Goal: Transaction & Acquisition: Purchase product/service

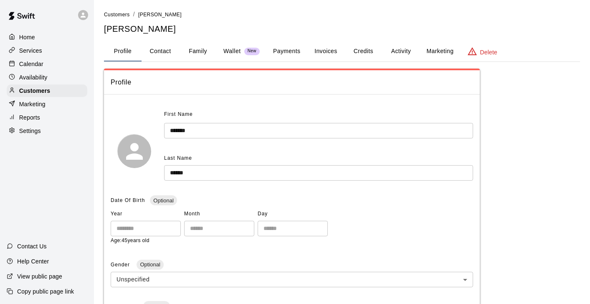
click at [50, 68] on div "Calendar" at bounding box center [47, 64] width 81 height 13
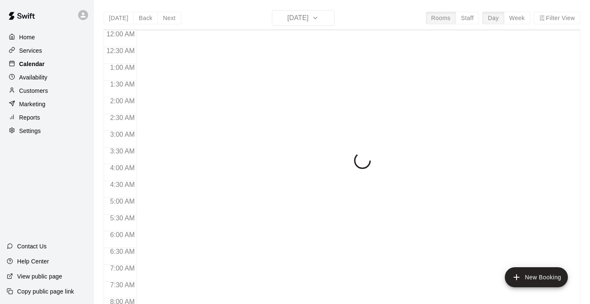
scroll to position [466, 0]
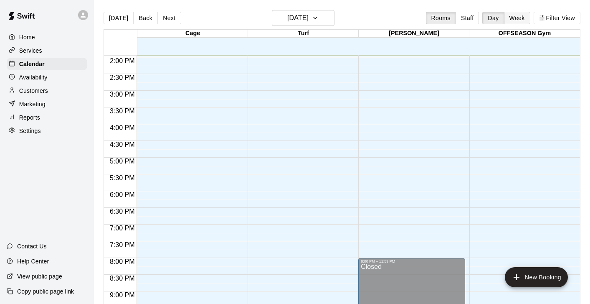
click at [511, 18] on button "Week" at bounding box center [517, 18] width 26 height 13
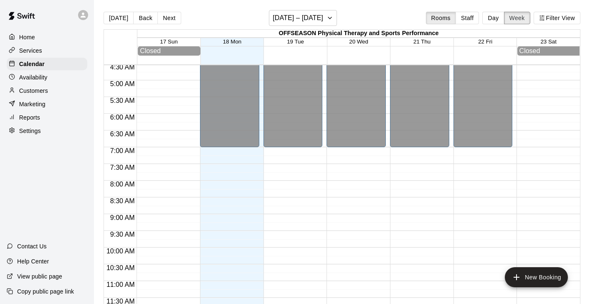
scroll to position [0, 0]
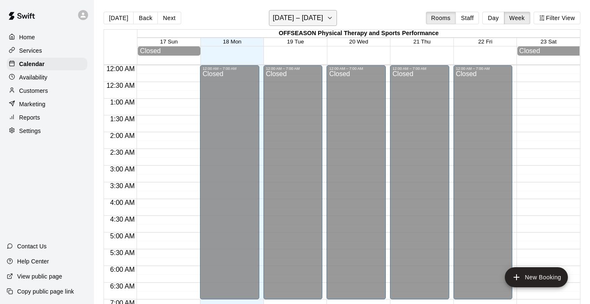
click at [279, 20] on h6 "[DATE] – [DATE]" at bounding box center [298, 18] width 51 height 12
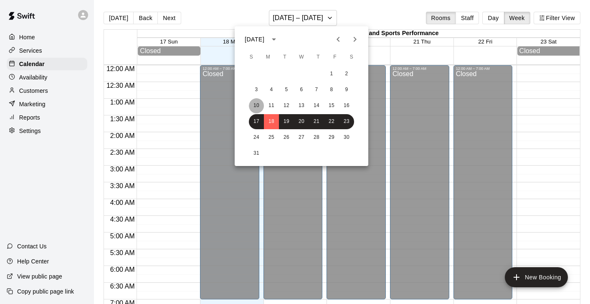
click at [258, 107] on button "10" at bounding box center [256, 105] width 15 height 15
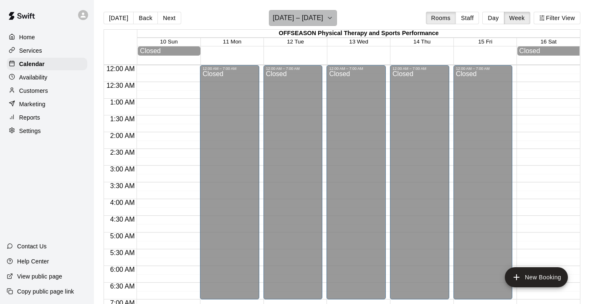
click at [308, 23] on h6 "[DATE] – [DATE]" at bounding box center [298, 18] width 51 height 12
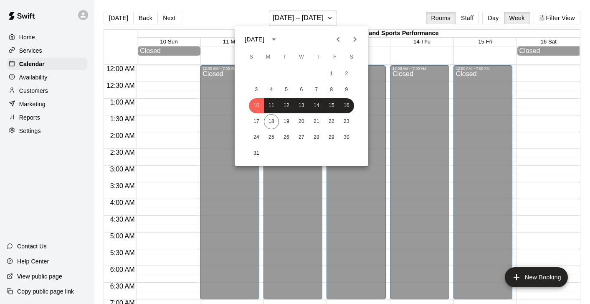
click at [247, 18] on div at bounding box center [295, 152] width 590 height 304
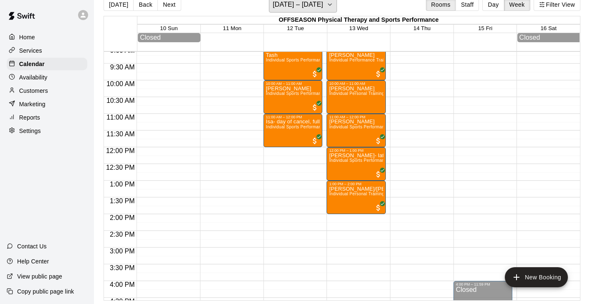
scroll to position [502, 0]
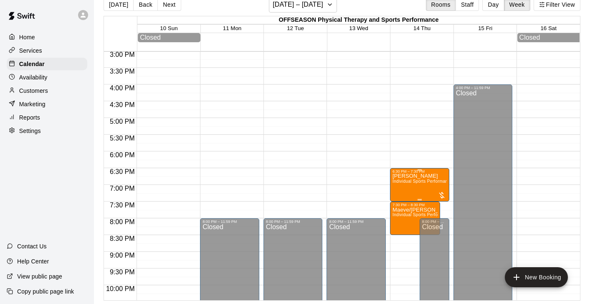
click at [443, 197] on div at bounding box center [442, 195] width 8 height 8
click at [445, 219] on img "edit" at bounding box center [446, 220] width 10 height 10
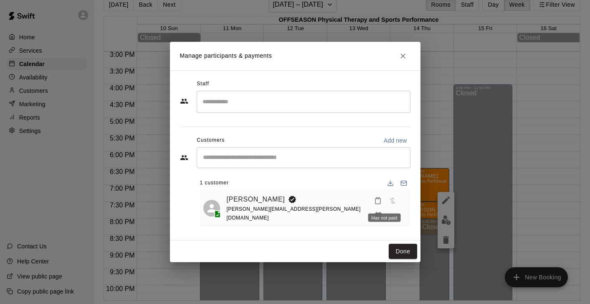
click at [386, 207] on div "Has not paid" at bounding box center [384, 214] width 34 height 15
click at [407, 252] on button "Done" at bounding box center [403, 250] width 28 height 15
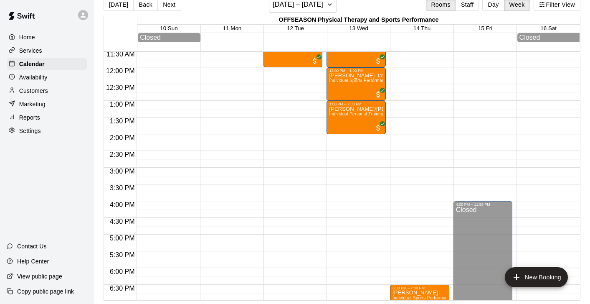
scroll to position [386, 0]
click at [281, 8] on h6 "[DATE] – [DATE]" at bounding box center [298, 5] width 51 height 12
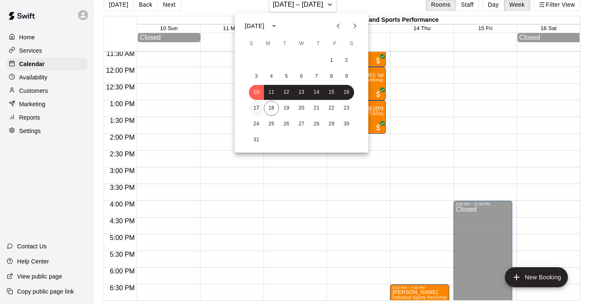
click at [260, 104] on button "17" at bounding box center [256, 108] width 15 height 15
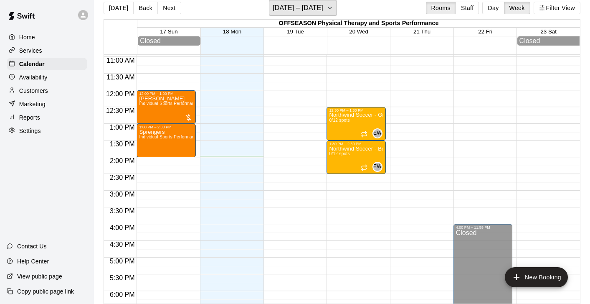
scroll to position [364, 0]
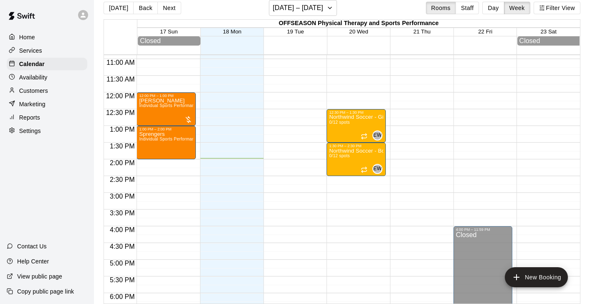
click at [37, 92] on p "Customers" at bounding box center [33, 90] width 29 height 8
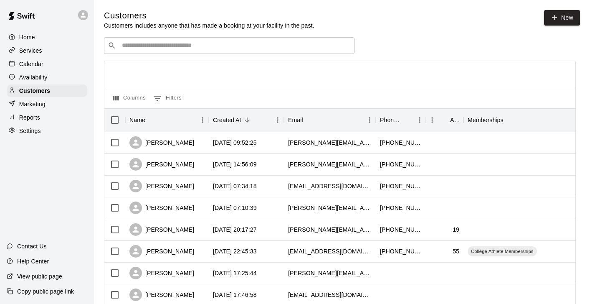
click at [188, 49] on input "Search customers by name or email" at bounding box center [234, 45] width 231 height 8
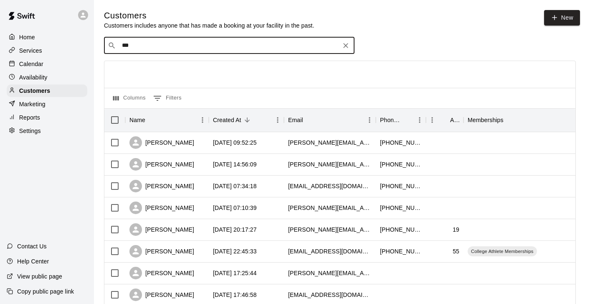
type input "****"
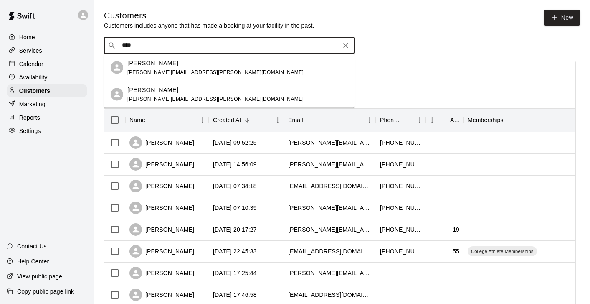
click at [192, 66] on div "[PERSON_NAME]" at bounding box center [215, 62] width 176 height 9
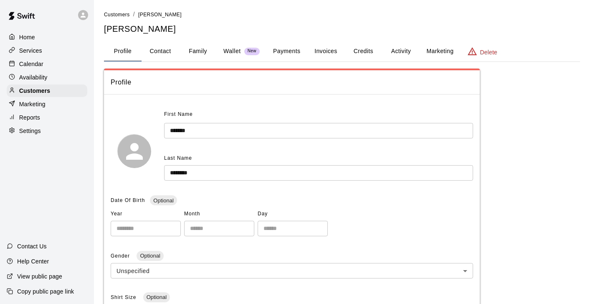
click at [282, 53] on button "Payments" at bounding box center [286, 51] width 40 height 20
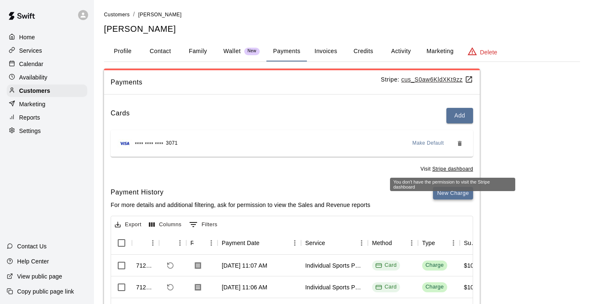
click at [454, 192] on button "New Charge" at bounding box center [453, 193] width 40 height 13
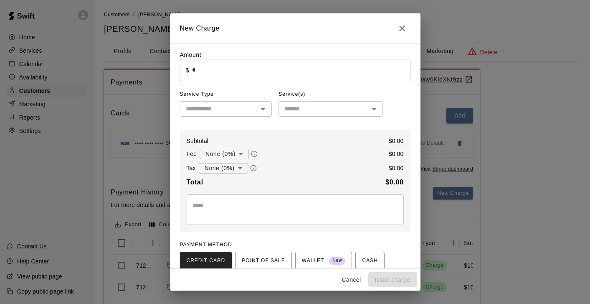
click at [318, 77] on input "*" at bounding box center [301, 70] width 218 height 22
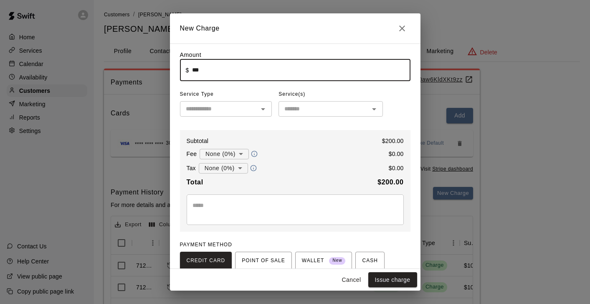
type input "******"
click at [245, 110] on input "text" at bounding box center [218, 109] width 73 height 10
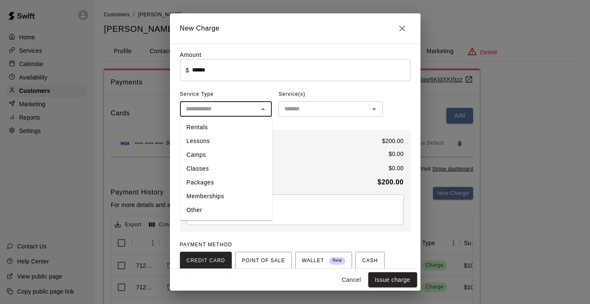
click at [232, 139] on li "Lessons" at bounding box center [226, 141] width 92 height 14
type input "*******"
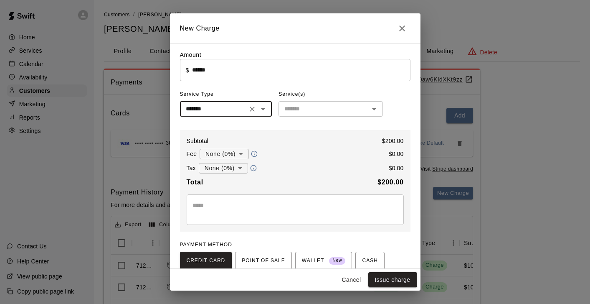
click at [298, 115] on div "​" at bounding box center [330, 108] width 104 height 15
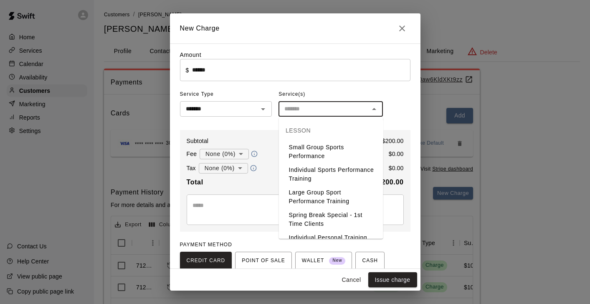
click at [301, 170] on li "Individual Sports Performance Training" at bounding box center [331, 174] width 104 height 23
type input "**********"
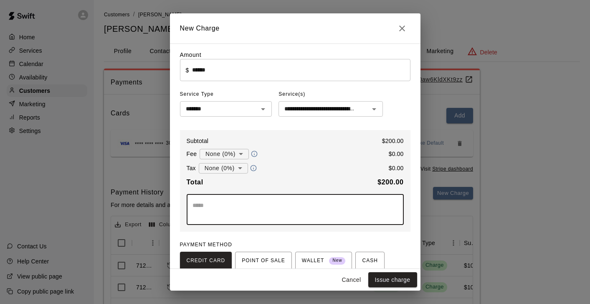
click at [273, 218] on textarea at bounding box center [294, 209] width 205 height 17
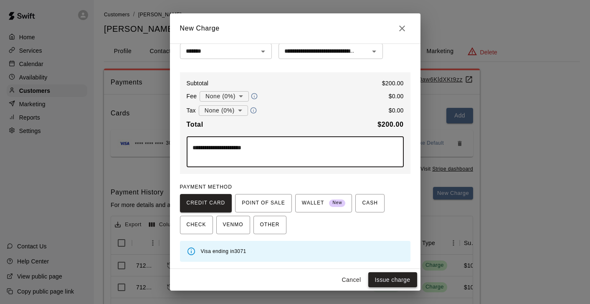
type textarea "**********"
click at [400, 278] on button "Issue charge" at bounding box center [392, 279] width 49 height 15
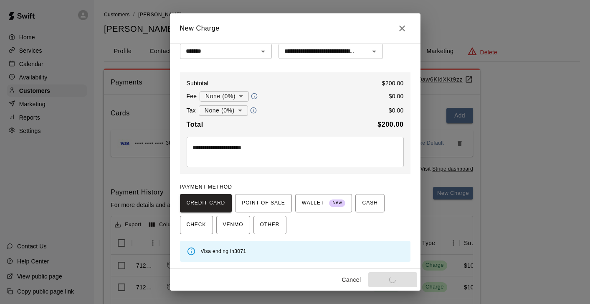
type input "*"
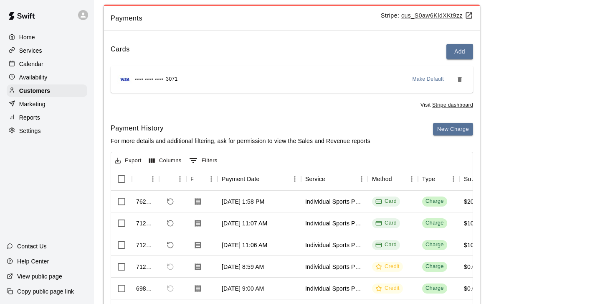
scroll to position [0, 0]
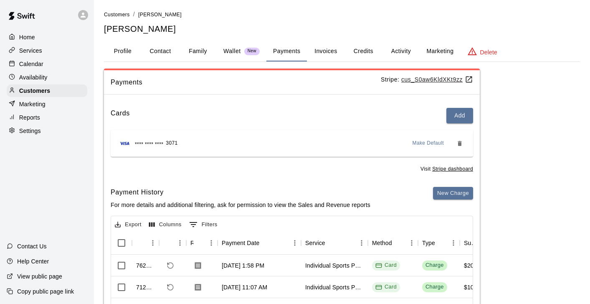
click at [45, 62] on div "Calendar" at bounding box center [47, 64] width 81 height 13
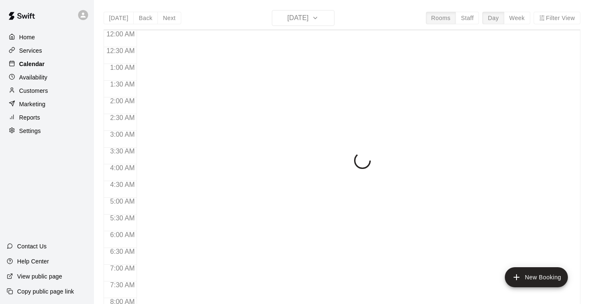
scroll to position [467, 0]
